Goal: Entertainment & Leisure: Consume media (video, audio)

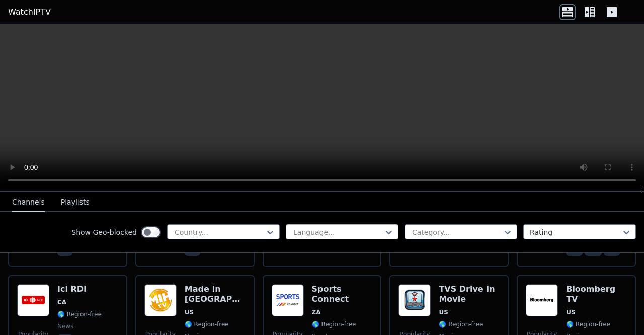
scroll to position [407, 0]
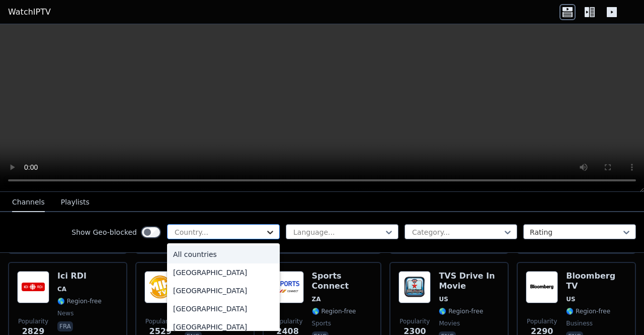
click at [265, 232] on icon at bounding box center [270, 232] width 10 height 10
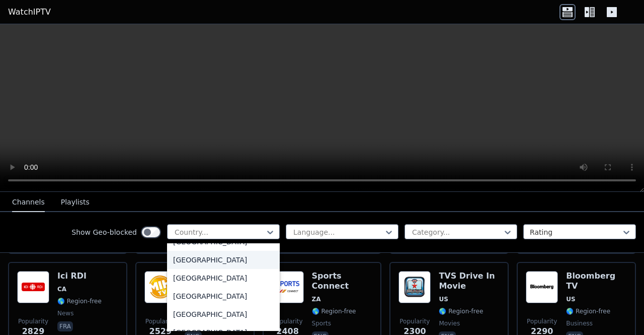
scroll to position [3524, 0]
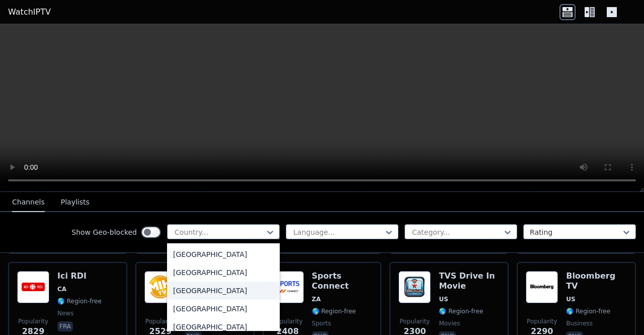
click at [221, 287] on div "[GEOGRAPHIC_DATA]" at bounding box center [223, 290] width 113 height 18
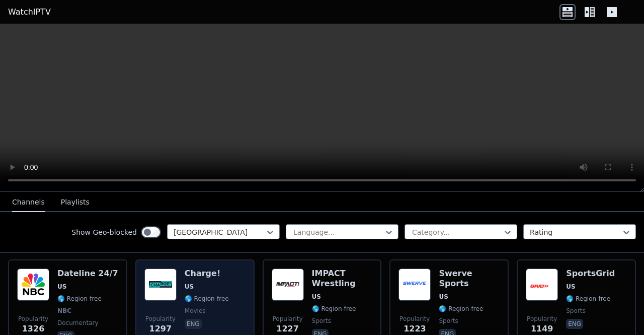
scroll to position [420, 0]
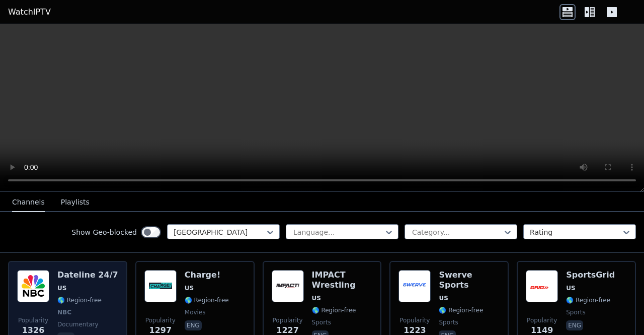
click at [87, 296] on span "🌎 Region-free" at bounding box center [79, 300] width 44 height 8
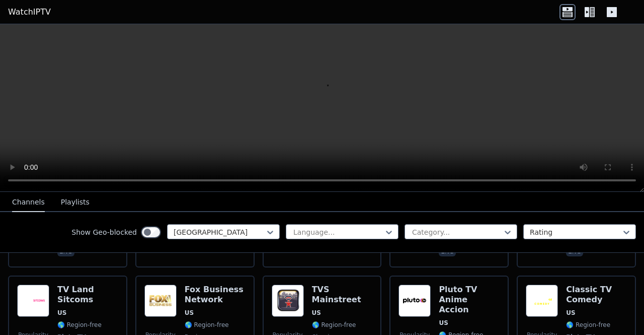
scroll to position [1651, 0]
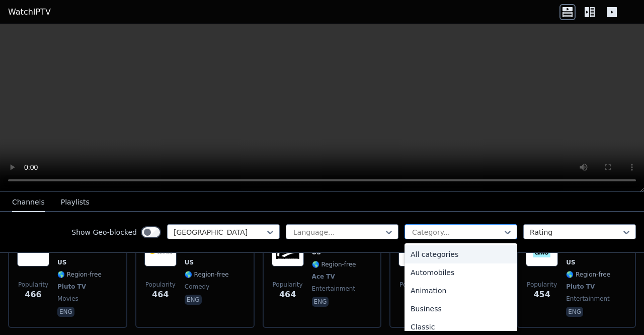
click at [422, 231] on div at bounding box center [457, 232] width 92 height 10
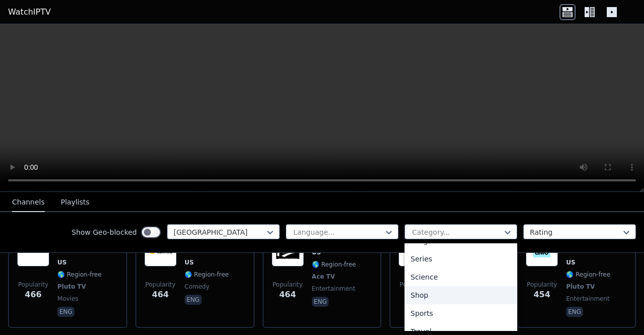
scroll to position [389, 0]
click at [424, 299] on div "Sports" at bounding box center [461, 299] width 113 height 18
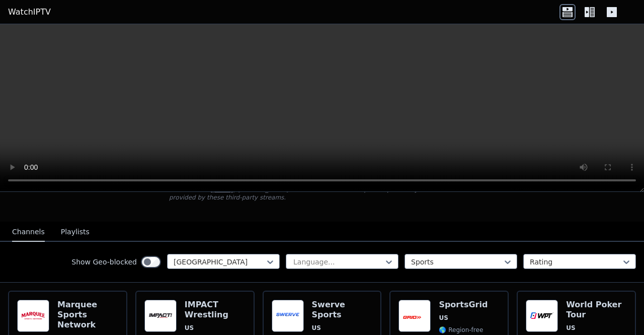
scroll to position [85, 0]
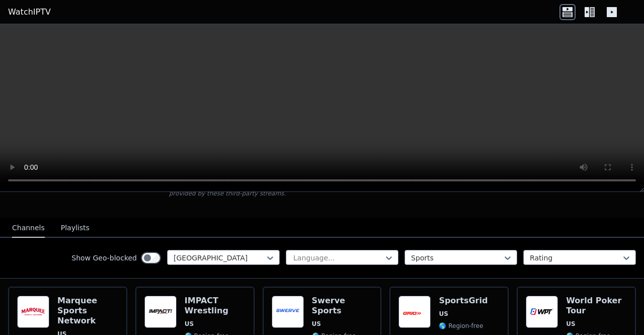
click at [474, 258] on div "Show Geo-blocked [GEOGRAPHIC_DATA] Language... Sports Rating" at bounding box center [322, 257] width 644 height 41
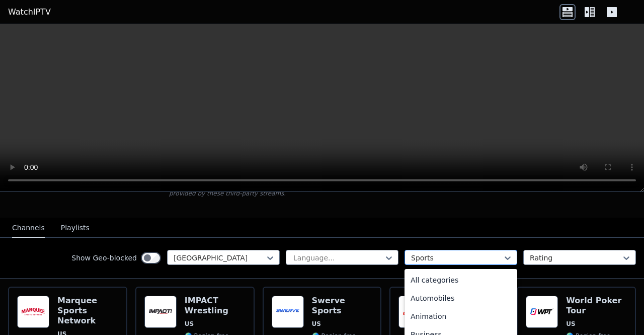
scroll to position [310, 0]
click at [475, 253] on div at bounding box center [457, 258] width 92 height 10
click at [455, 278] on div "All categories" at bounding box center [461, 280] width 113 height 18
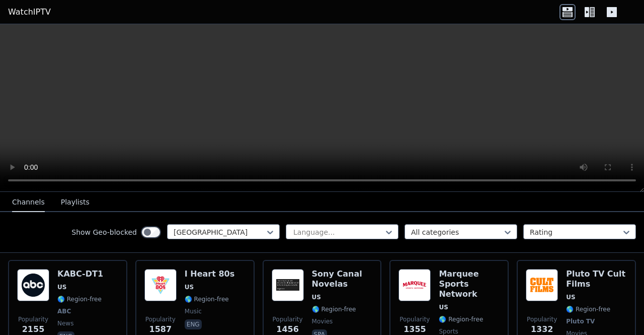
scroll to position [311, 0]
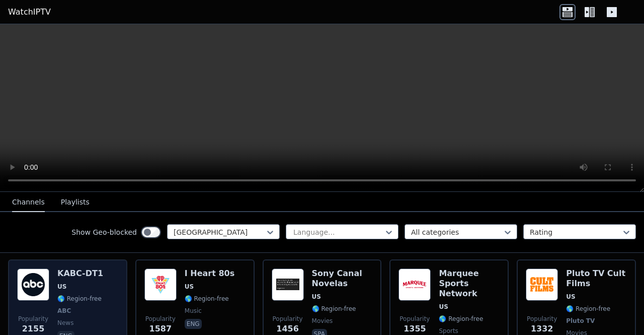
click at [106, 281] on div "Popularity 2155 KABC-DT1 US 🌎 Region-free ABC news eng" at bounding box center [67, 310] width 101 height 85
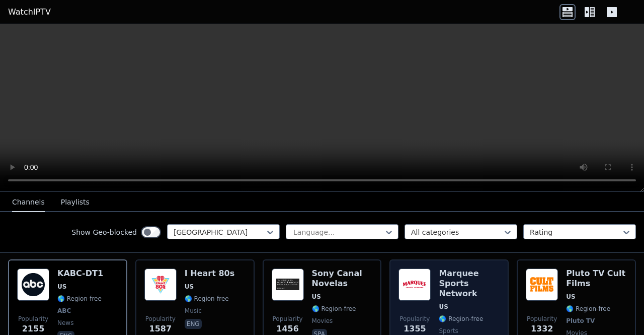
click at [453, 314] on span "🌎 Region-free" at bounding box center [461, 318] width 44 height 8
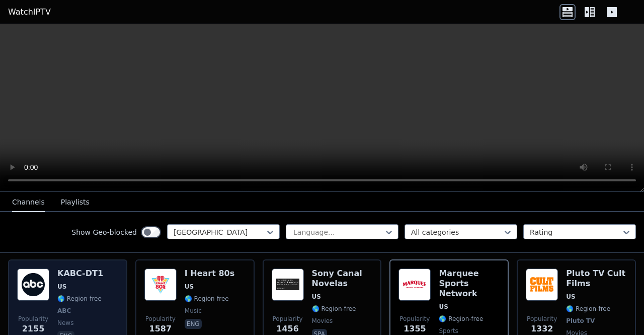
click at [93, 282] on span "US" at bounding box center [80, 286] width 46 height 8
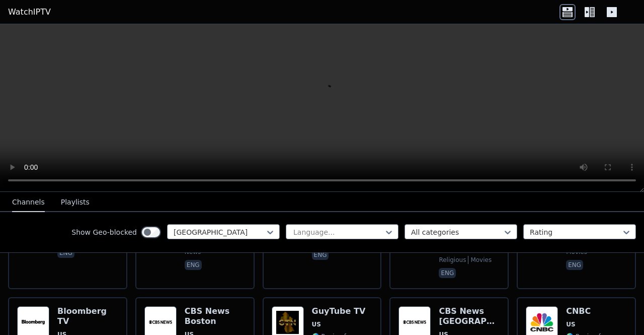
scroll to position [1137, 0]
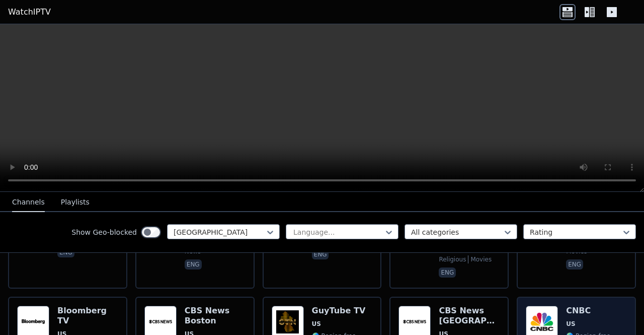
click at [583, 332] on span "🌎 Region-free" at bounding box center [588, 336] width 44 height 8
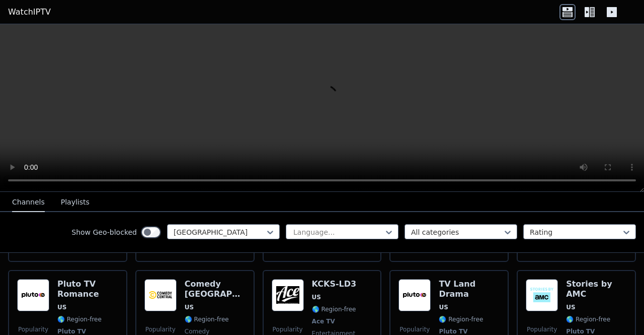
scroll to position [1616, 0]
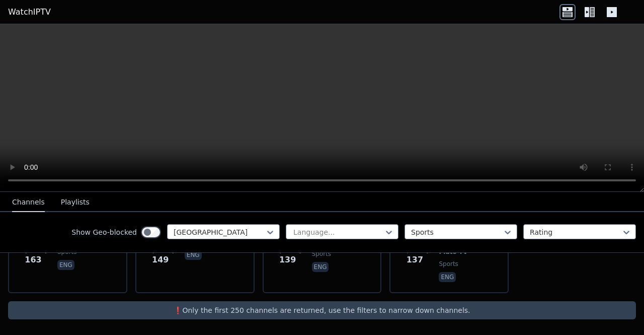
scroll to position [561, 0]
